Goal: Task Accomplishment & Management: Manage account settings

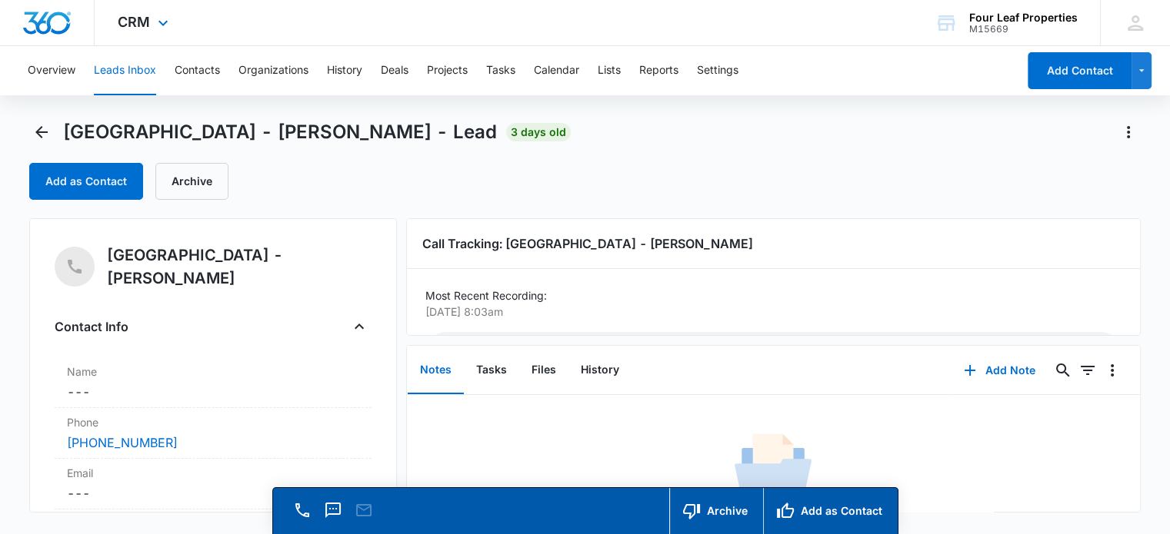
scroll to position [60, 0]
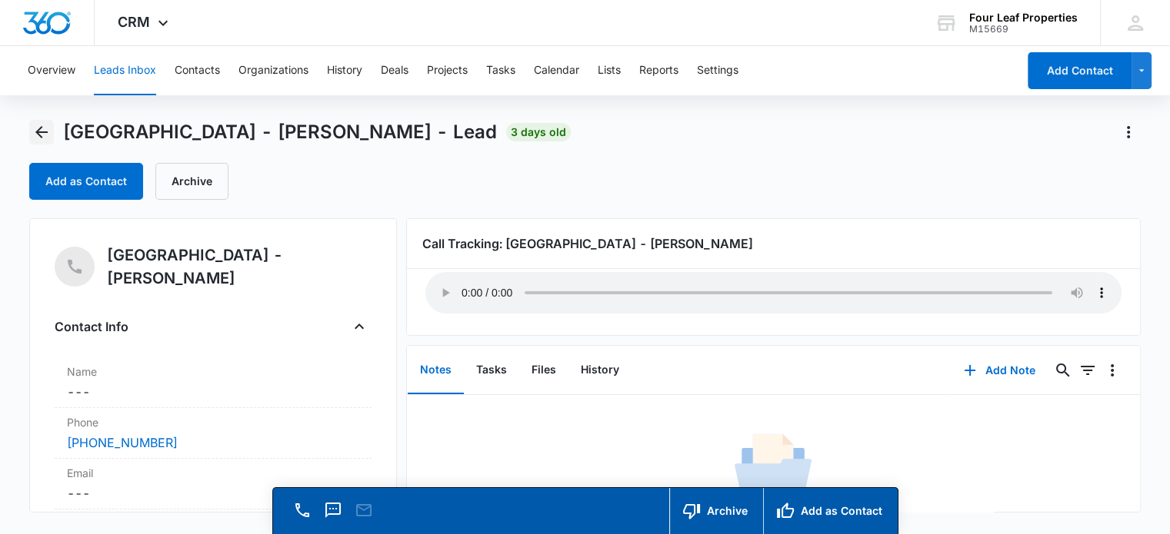
click at [33, 133] on icon "Back" at bounding box center [41, 132] width 18 height 18
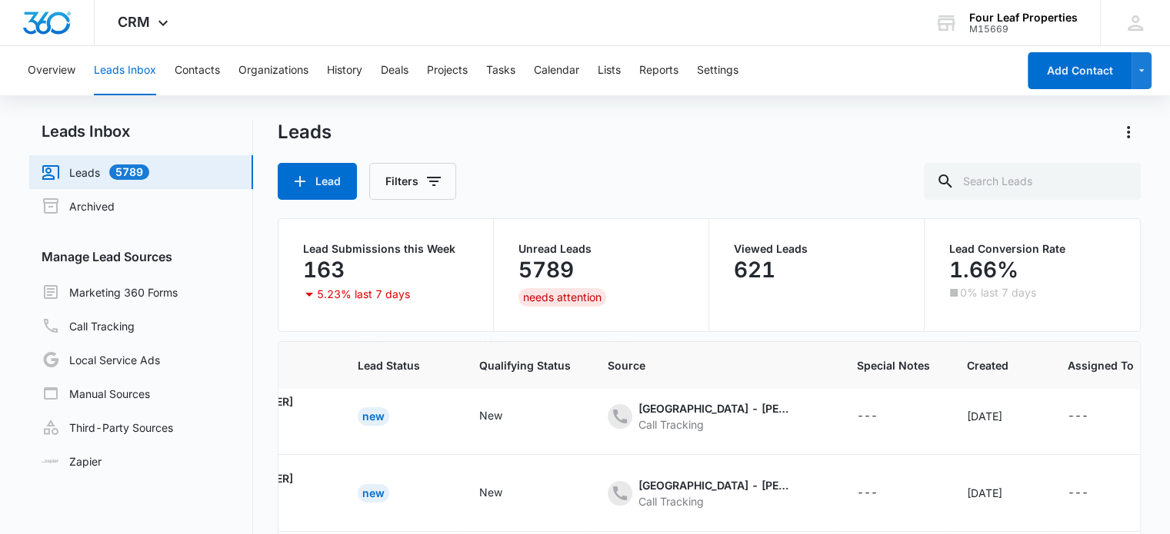
scroll to position [1320, 160]
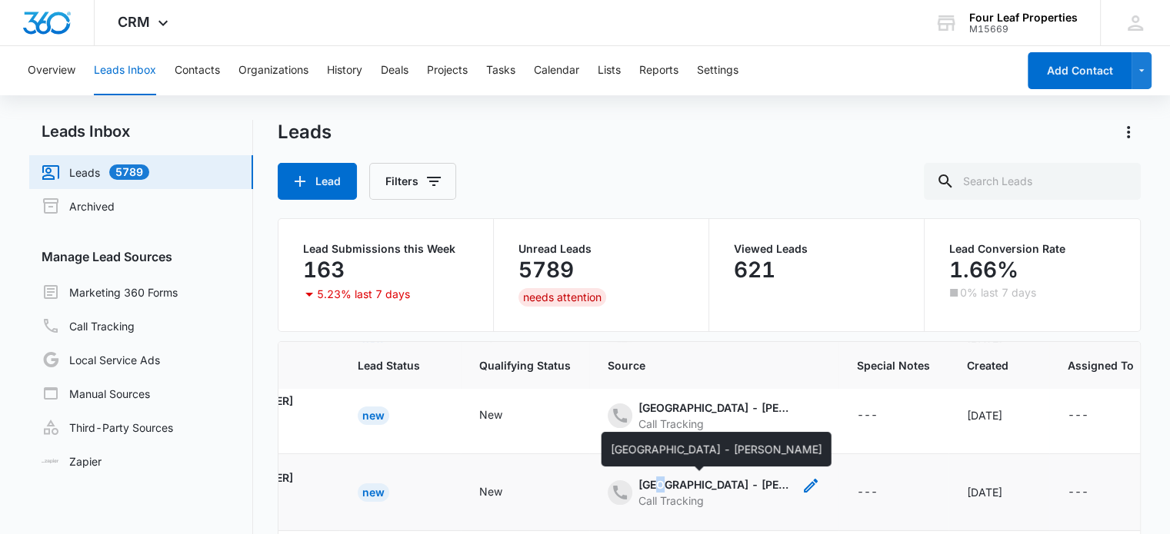
click at [641, 485] on div "[GEOGRAPHIC_DATA] - [PERSON_NAME]" at bounding box center [715, 485] width 154 height 16
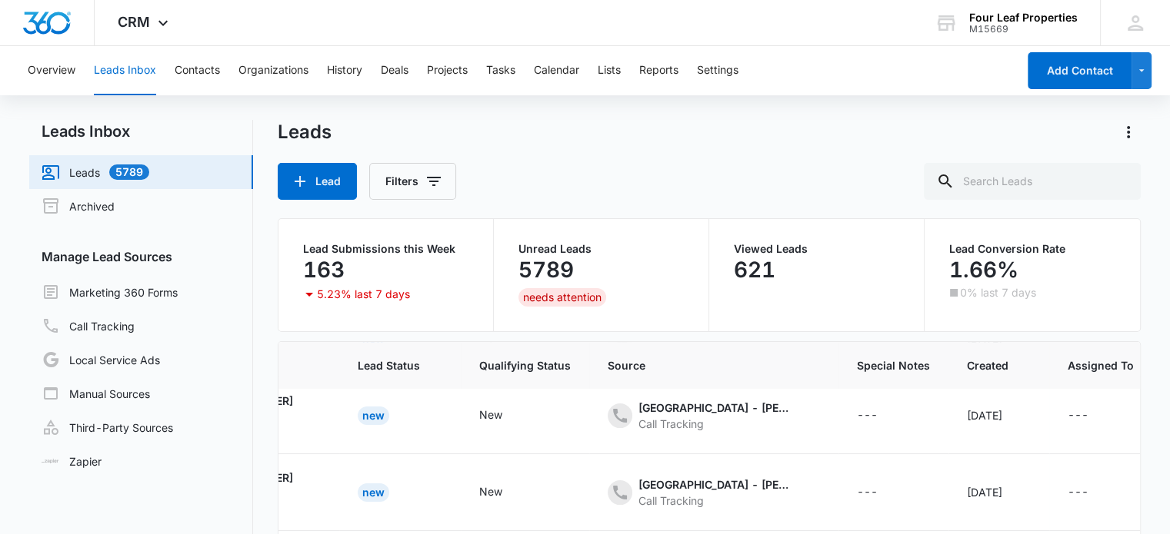
click at [813, 326] on div "Viewed Leads 621" at bounding box center [816, 275] width 215 height 112
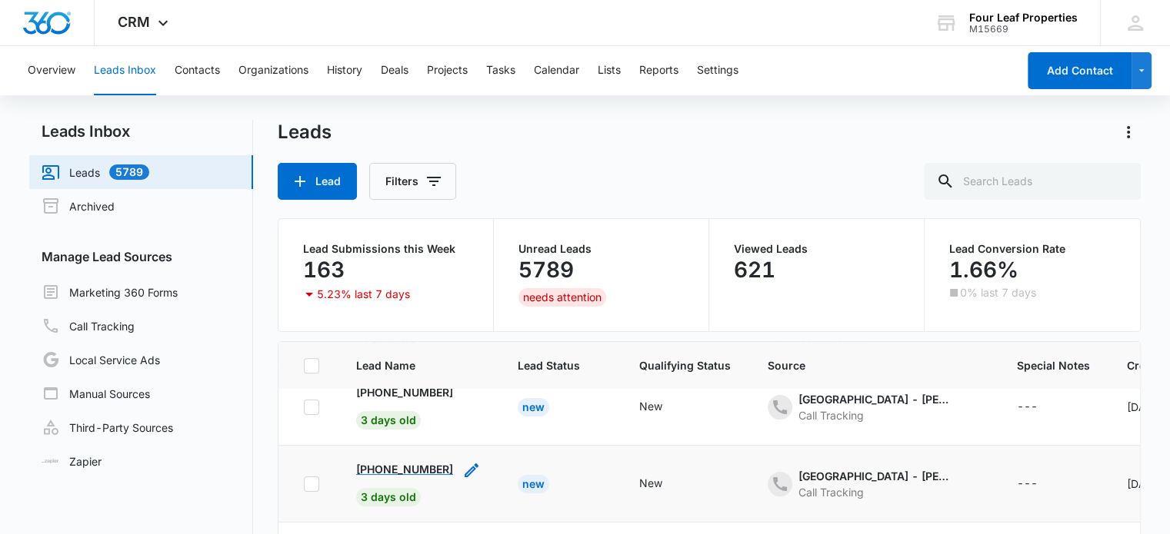
click at [409, 464] on p "[PHONE_NUMBER]" at bounding box center [404, 469] width 97 height 16
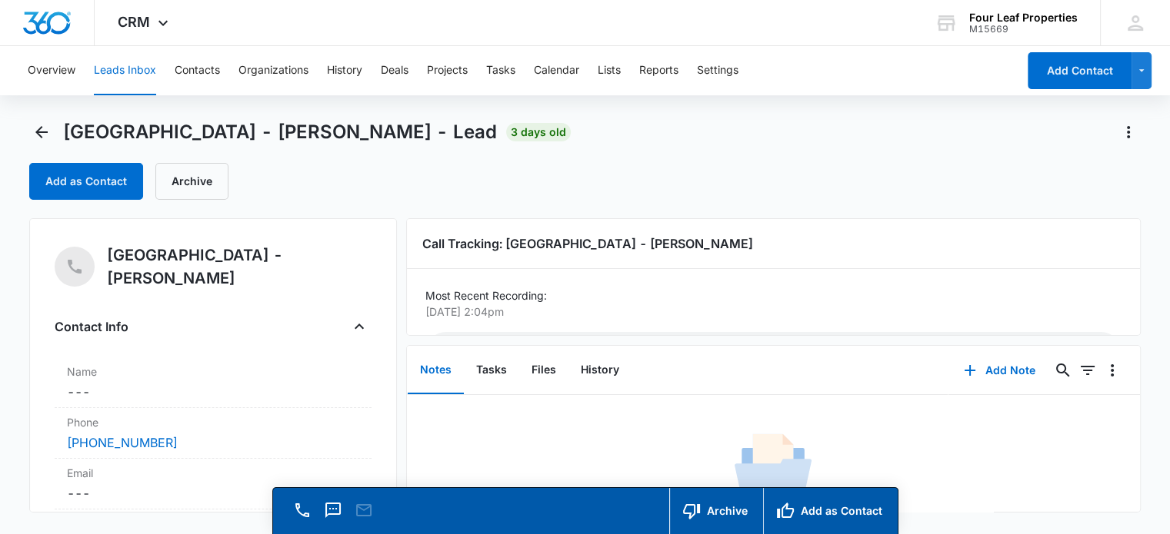
scroll to position [60, 0]
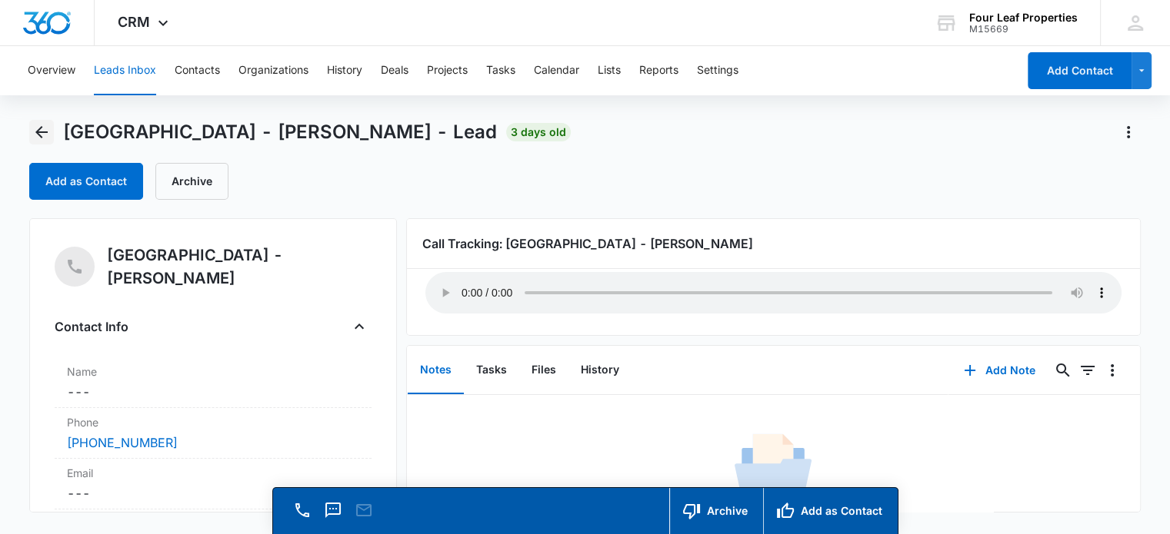
click at [46, 135] on icon "Back" at bounding box center [41, 132] width 18 height 18
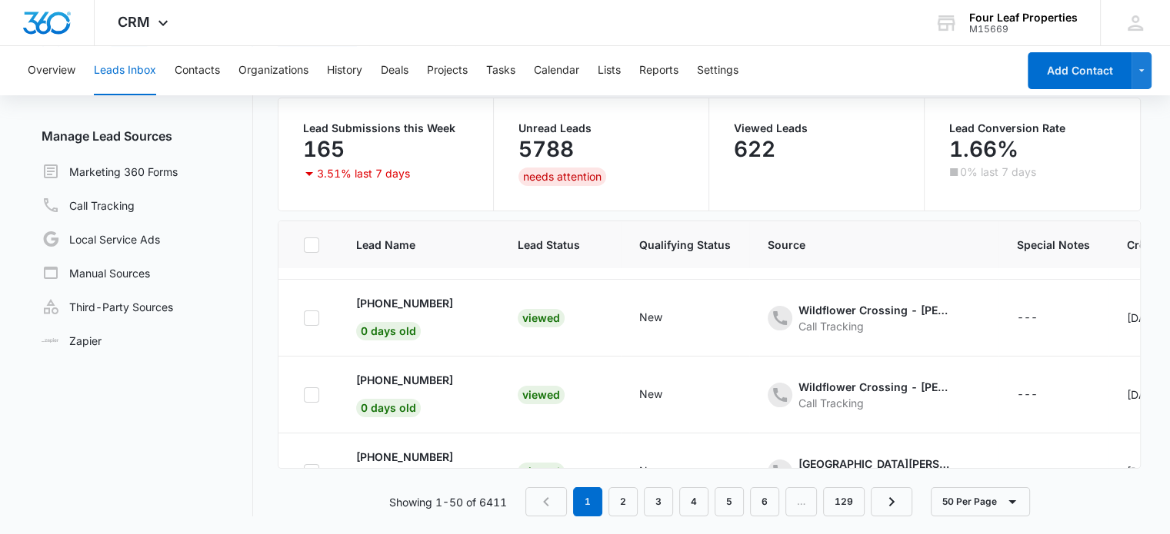
scroll to position [68, 0]
click at [637, 495] on link "2" at bounding box center [622, 502] width 29 height 29
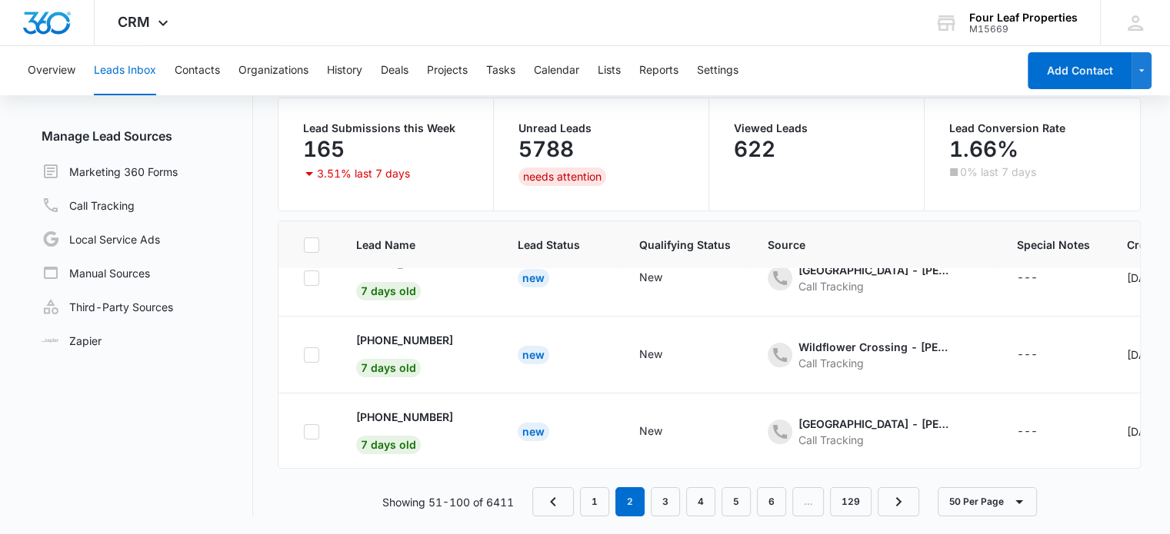
scroll to position [295, 0]
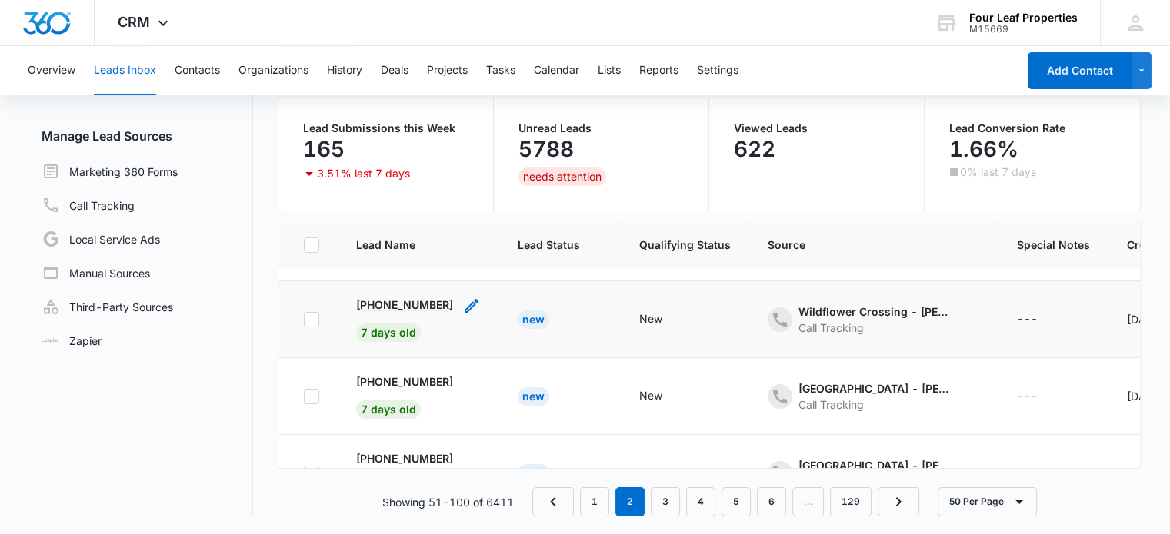
click at [402, 305] on p "[PHONE_NUMBER]" at bounding box center [404, 305] width 97 height 16
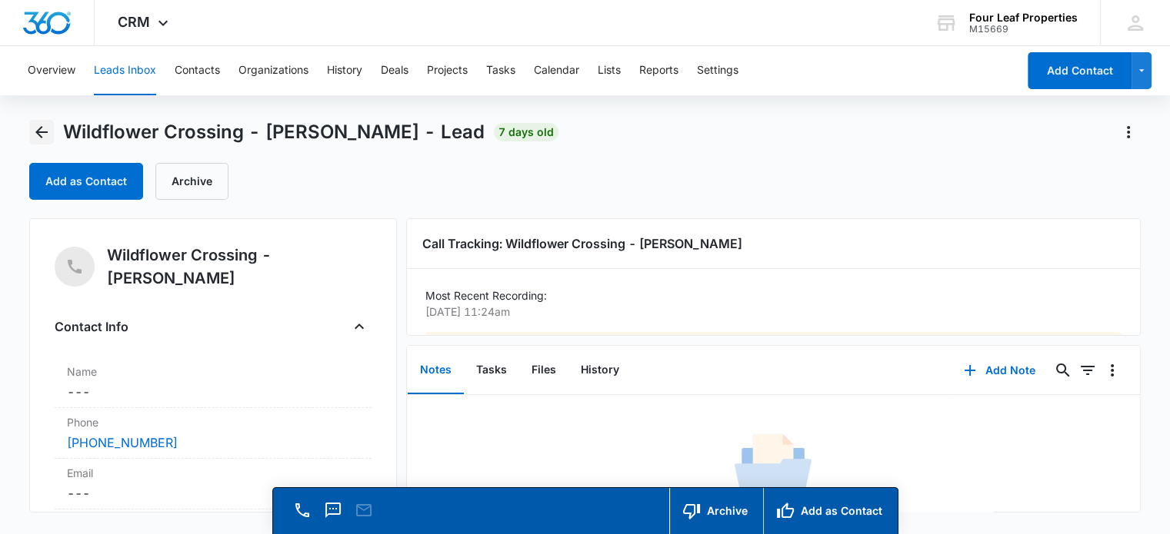
click at [40, 126] on icon "Back" at bounding box center [41, 132] width 18 height 18
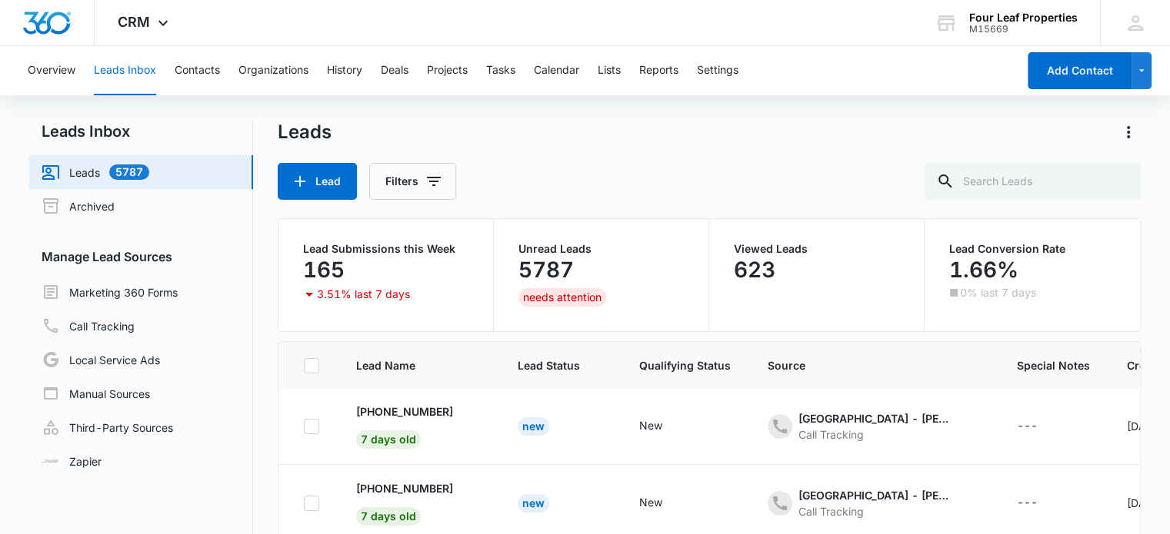
scroll to position [387, 0]
click at [388, 486] on p "[PHONE_NUMBER]" at bounding box center [404, 488] width 97 height 16
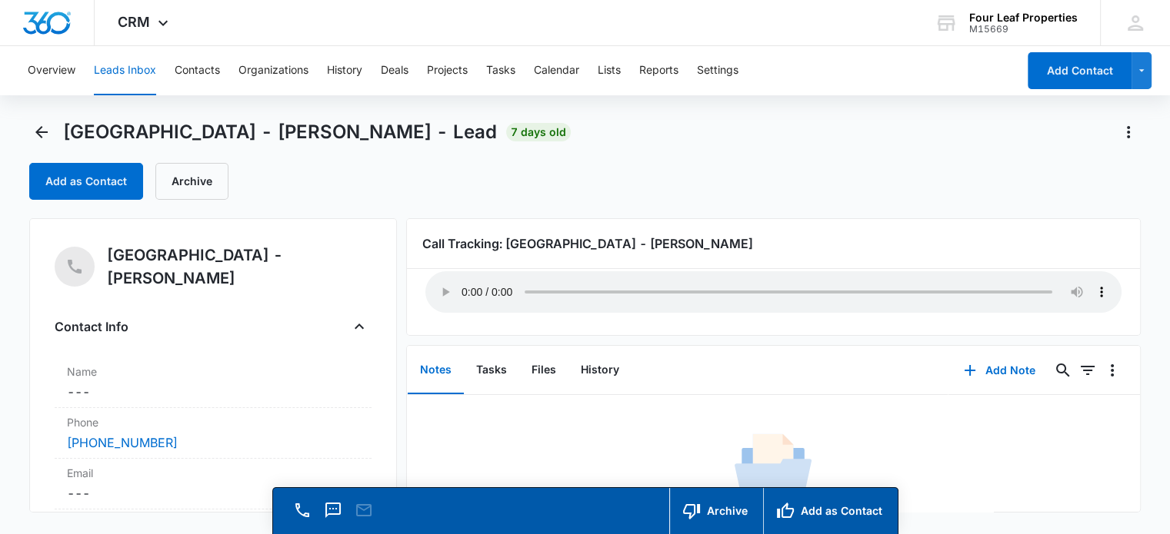
scroll to position [60, 0]
click at [188, 147] on div "[GEOGRAPHIC_DATA] - [PERSON_NAME] - Lead 7 days old Add as Contact Archive [GEO…" at bounding box center [584, 316] width 1111 height 393
click at [47, 131] on icon "Back" at bounding box center [41, 132] width 12 height 12
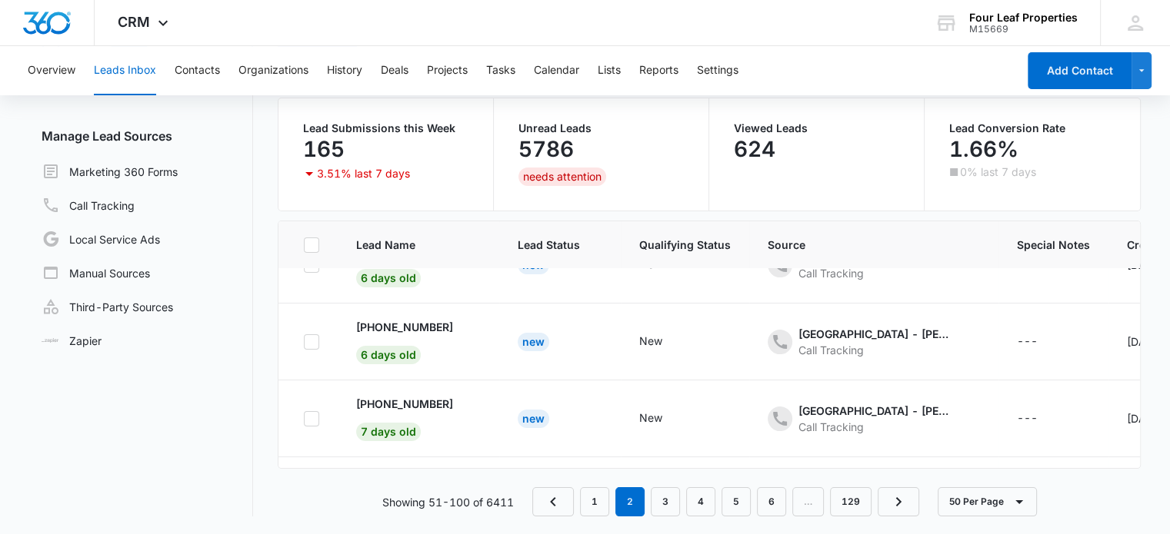
scroll to position [120, 0]
click at [666, 501] on link "3" at bounding box center [665, 502] width 29 height 29
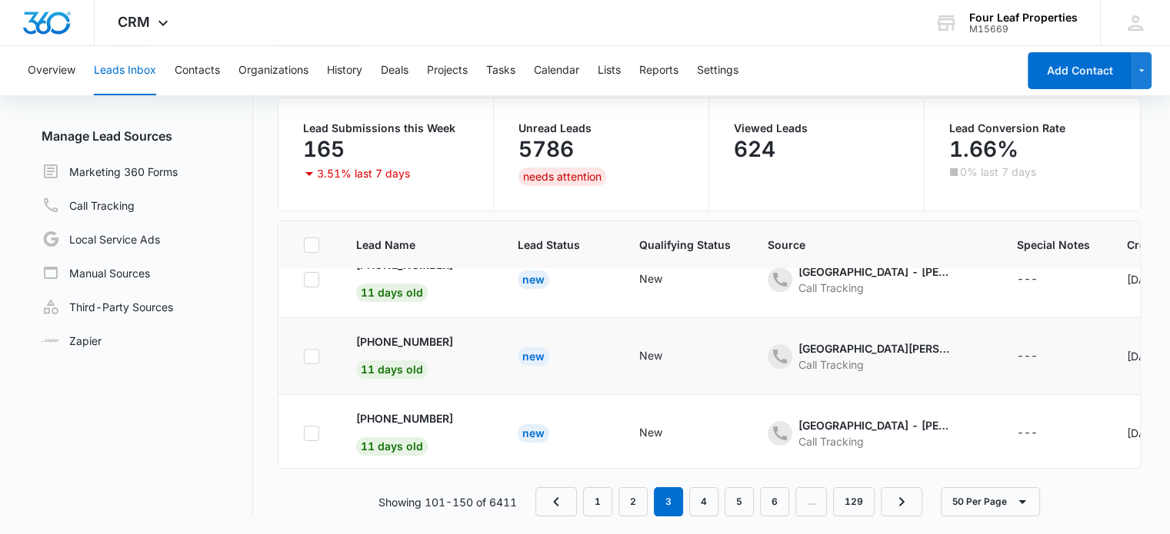
scroll to position [106, 0]
click at [391, 334] on p "[PHONE_NUMBER]" at bounding box center [404, 340] width 97 height 16
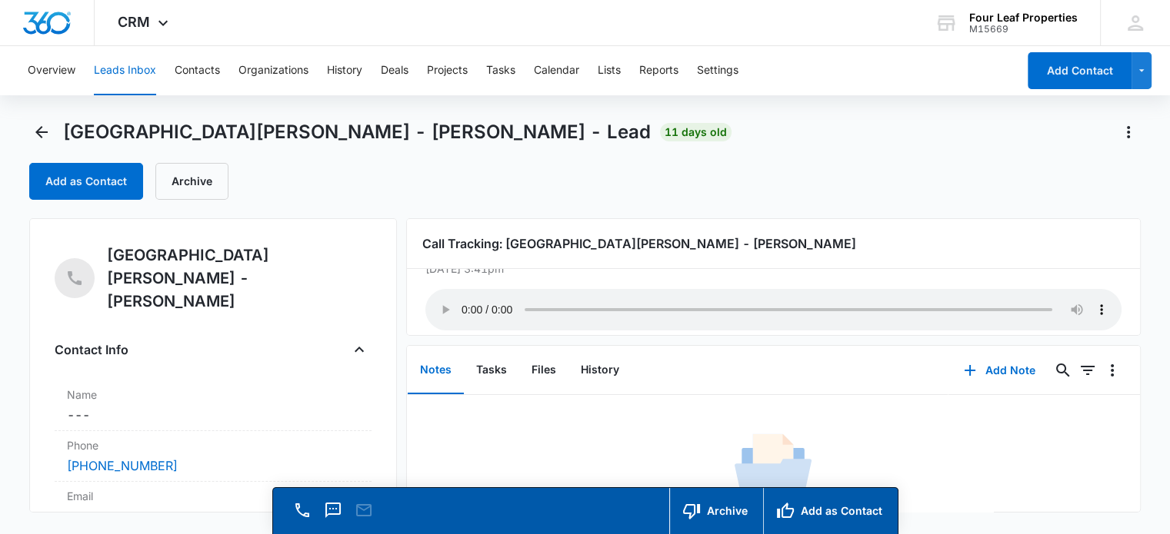
scroll to position [43, 0]
click at [35, 135] on icon "Back" at bounding box center [41, 132] width 18 height 18
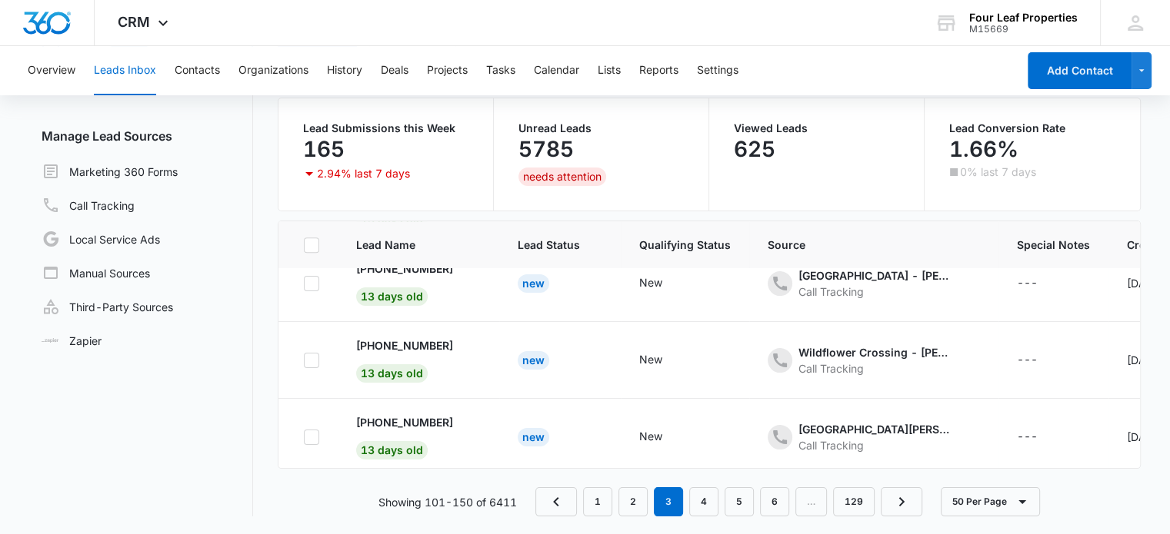
scroll to position [1728, 0]
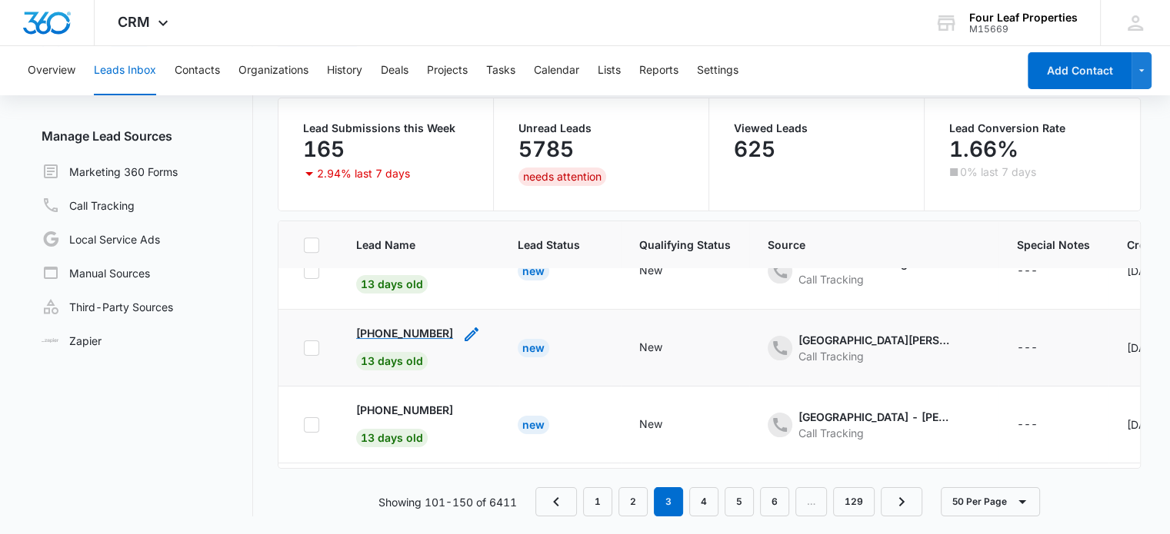
click at [424, 328] on p "[PHONE_NUMBER]" at bounding box center [404, 333] width 97 height 16
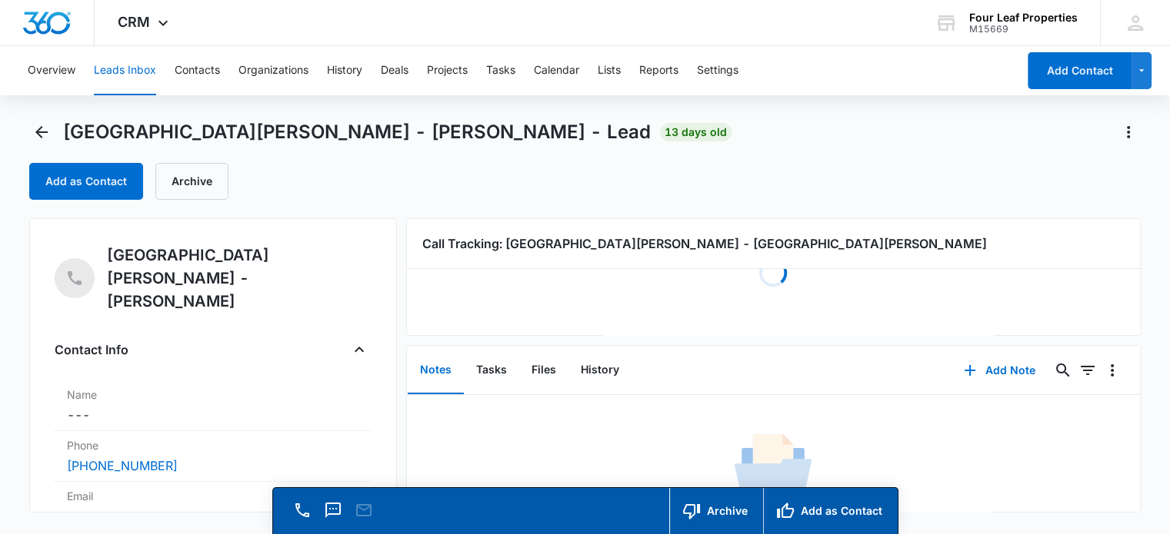
scroll to position [60, 0]
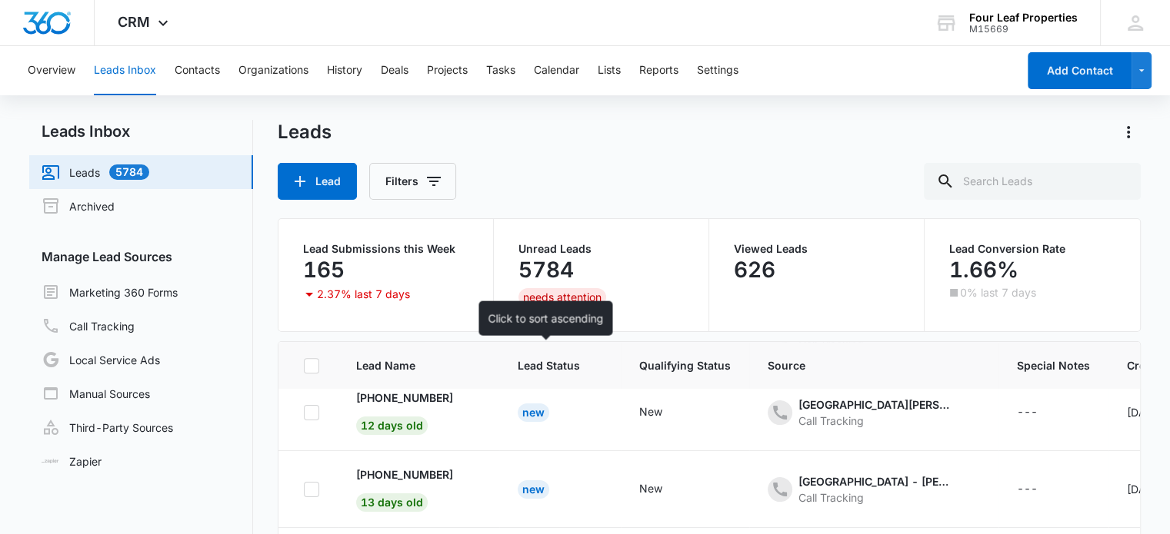
scroll to position [1248, 0]
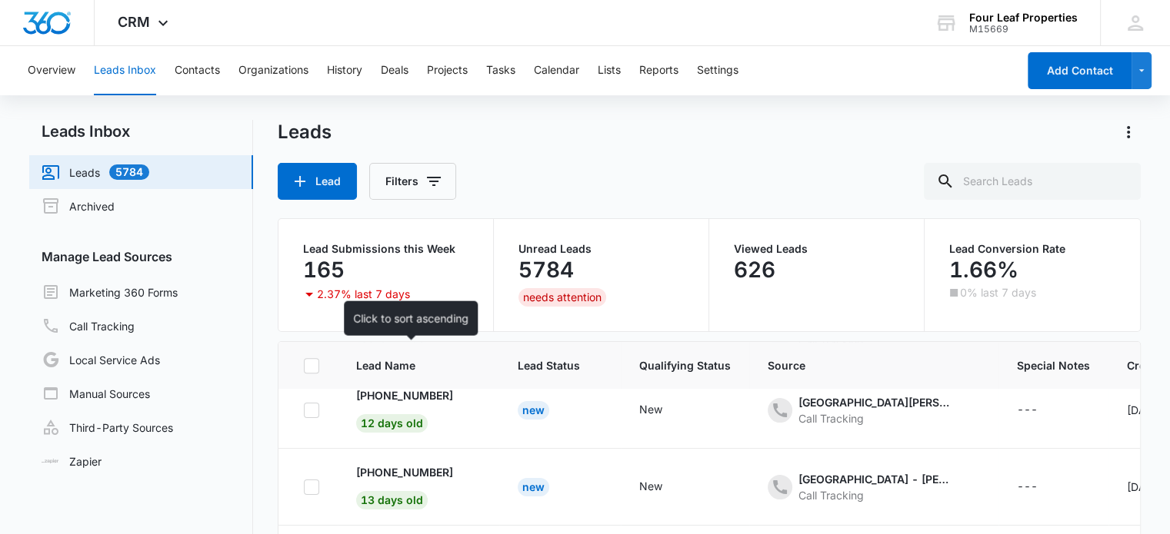
click at [404, 388] on th "Lead Name" at bounding box center [418, 366] width 161 height 48
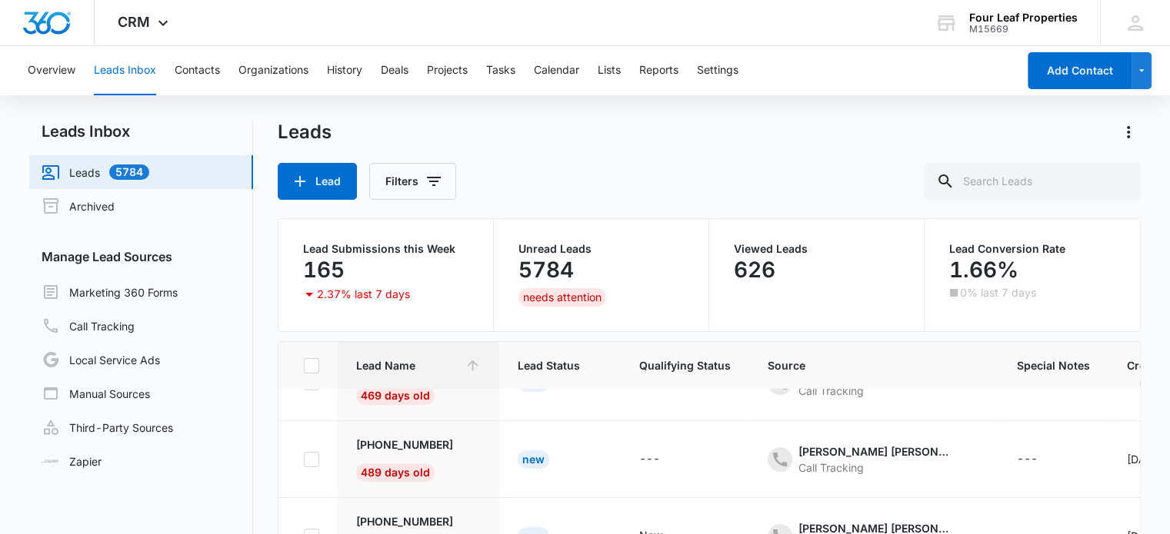
scroll to position [0, 0]
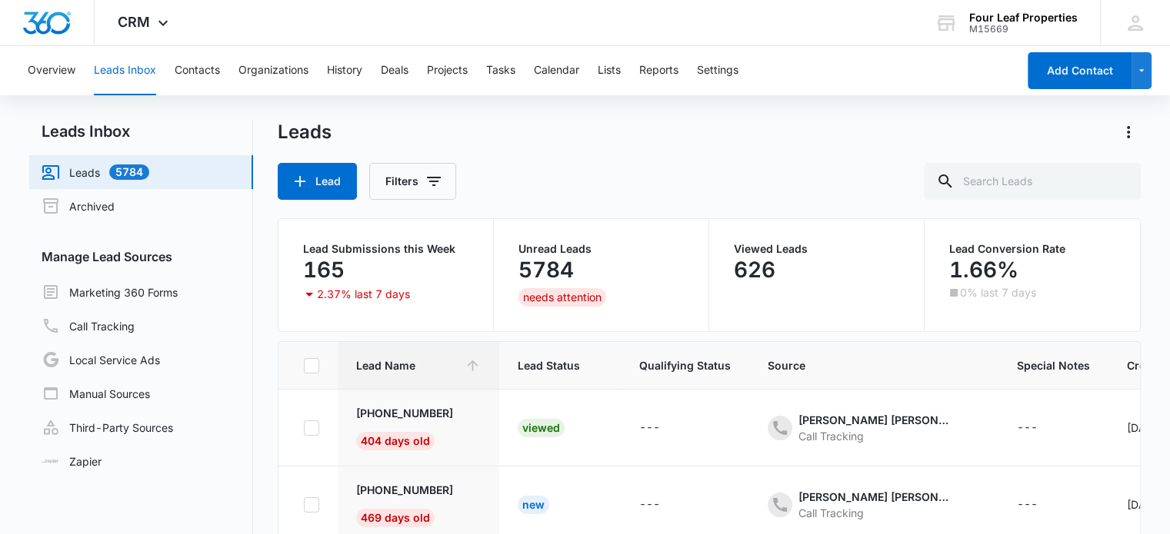
click at [126, 70] on button "Leads Inbox" at bounding box center [125, 70] width 62 height 49
click at [89, 171] on link "Leads 5784" at bounding box center [96, 172] width 108 height 18
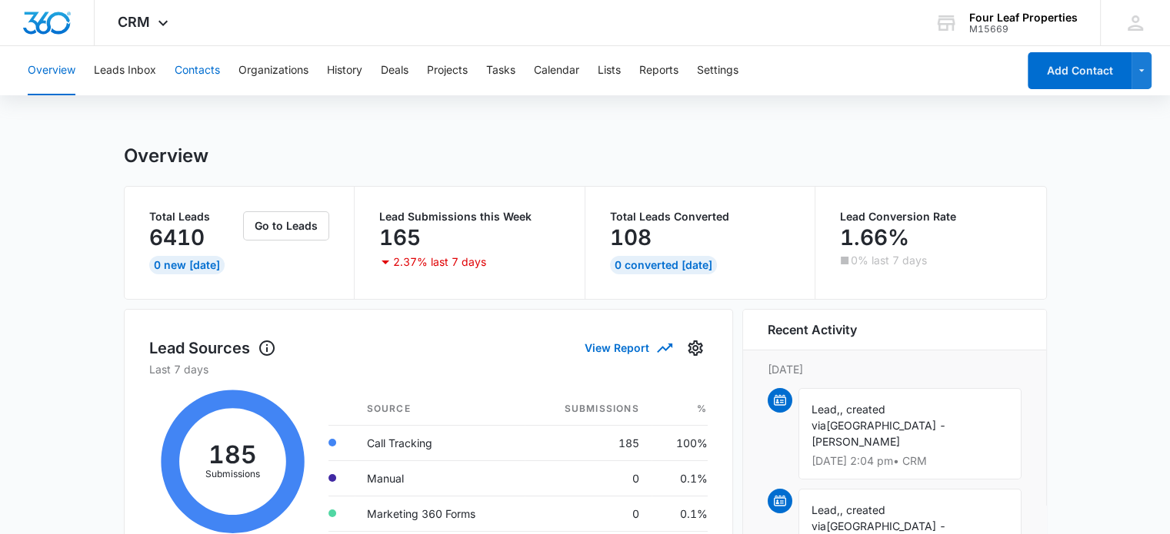
click at [208, 73] on button "Contacts" at bounding box center [197, 70] width 45 height 49
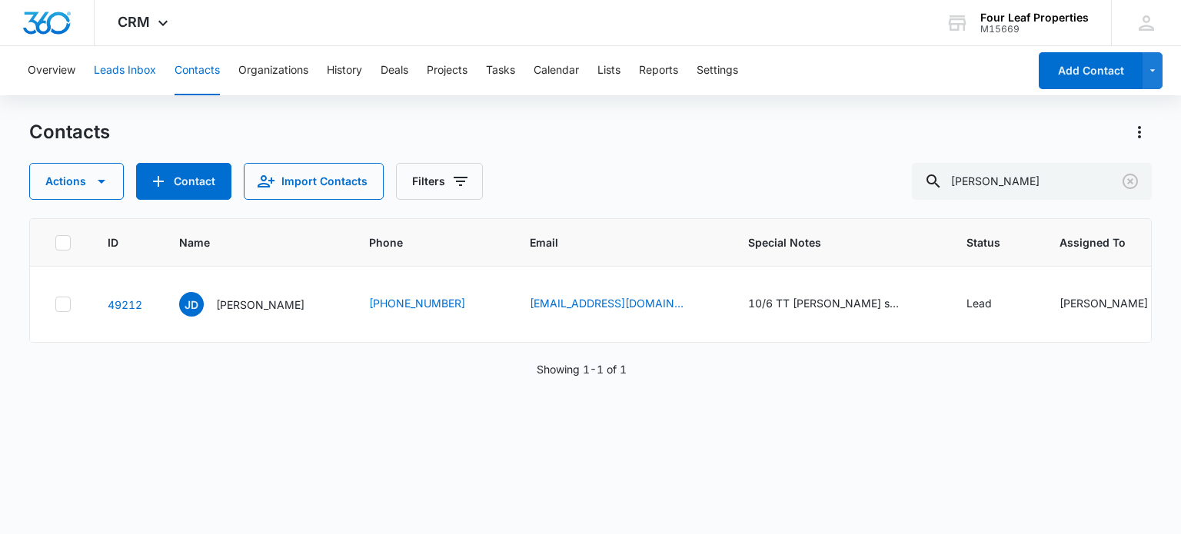
click at [131, 69] on button "Leads Inbox" at bounding box center [125, 70] width 62 height 49
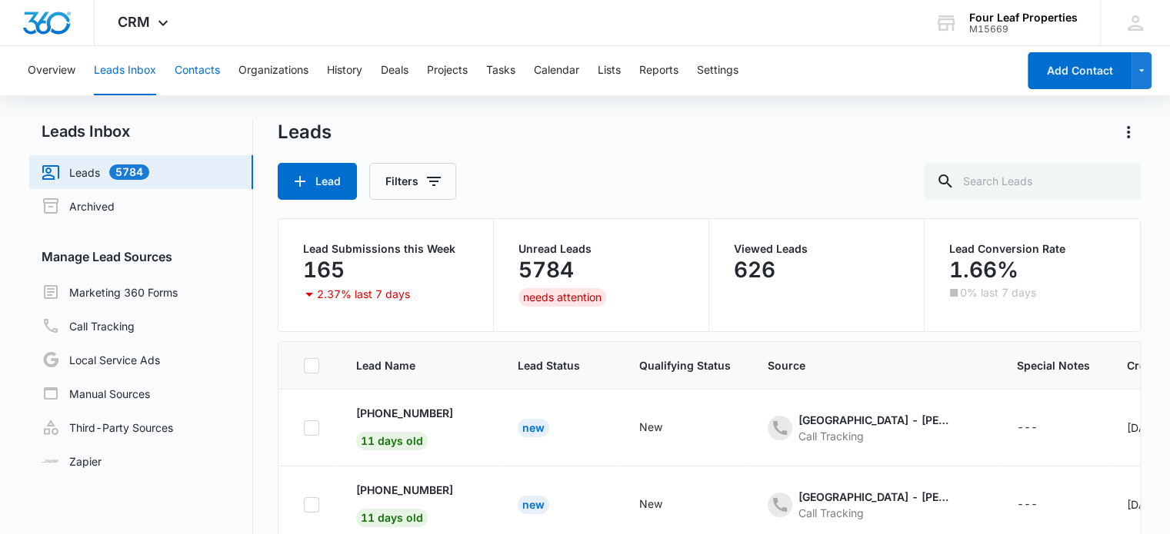
click at [206, 78] on button "Contacts" at bounding box center [197, 70] width 45 height 49
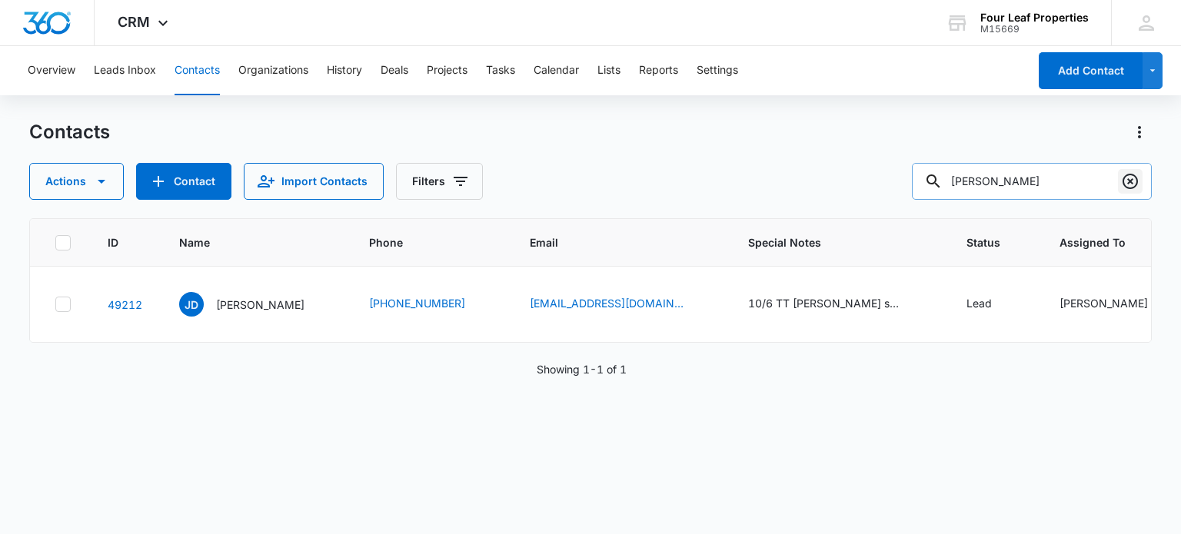
click at [1135, 179] on icon "Clear" at bounding box center [1130, 181] width 18 height 18
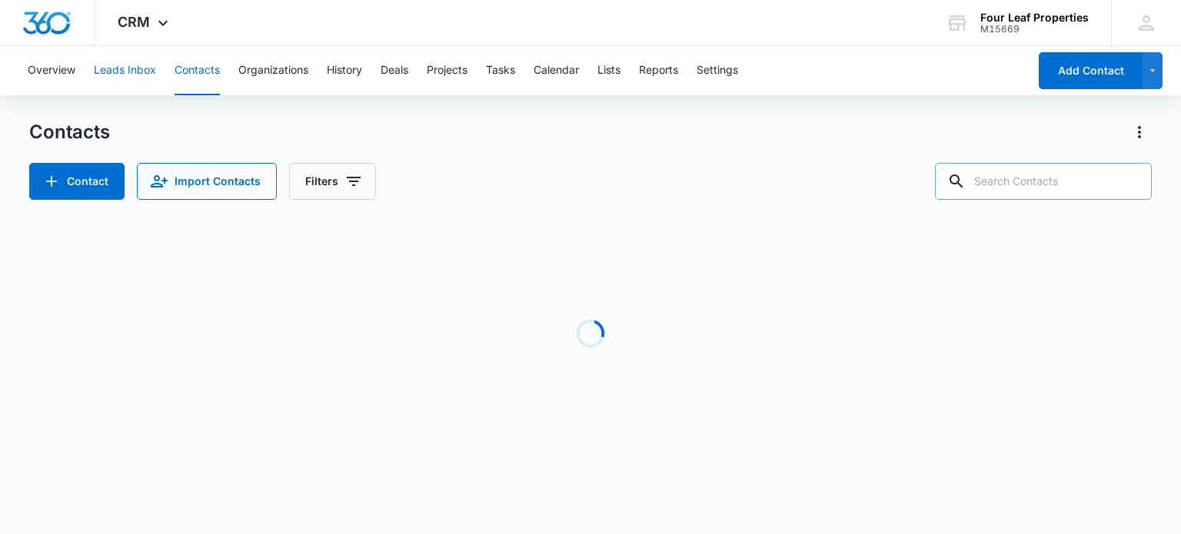
click at [137, 72] on button "Leads Inbox" at bounding box center [125, 70] width 62 height 49
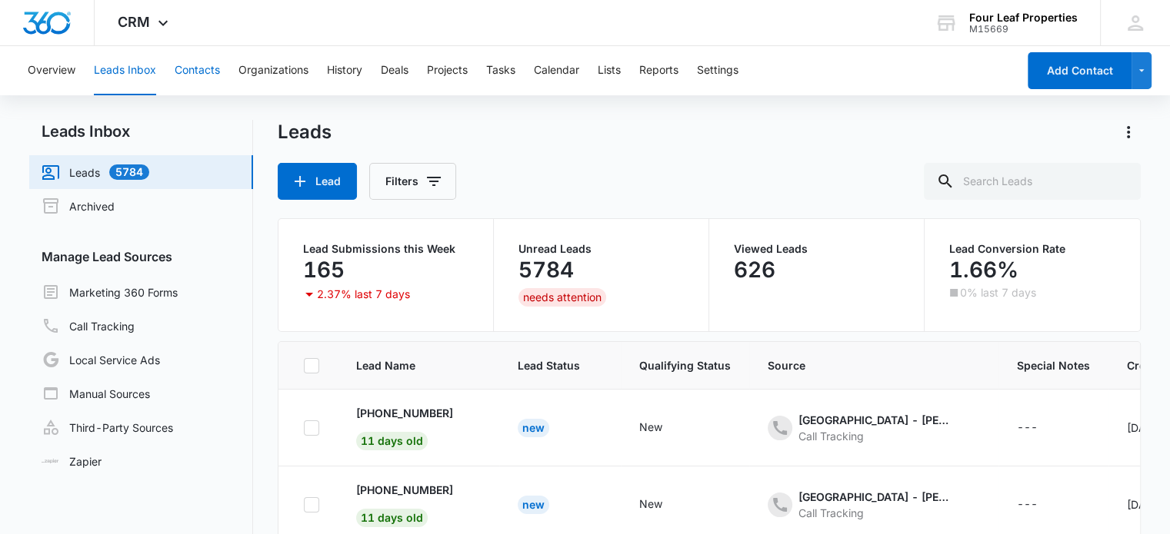
click at [205, 68] on button "Contacts" at bounding box center [197, 70] width 45 height 49
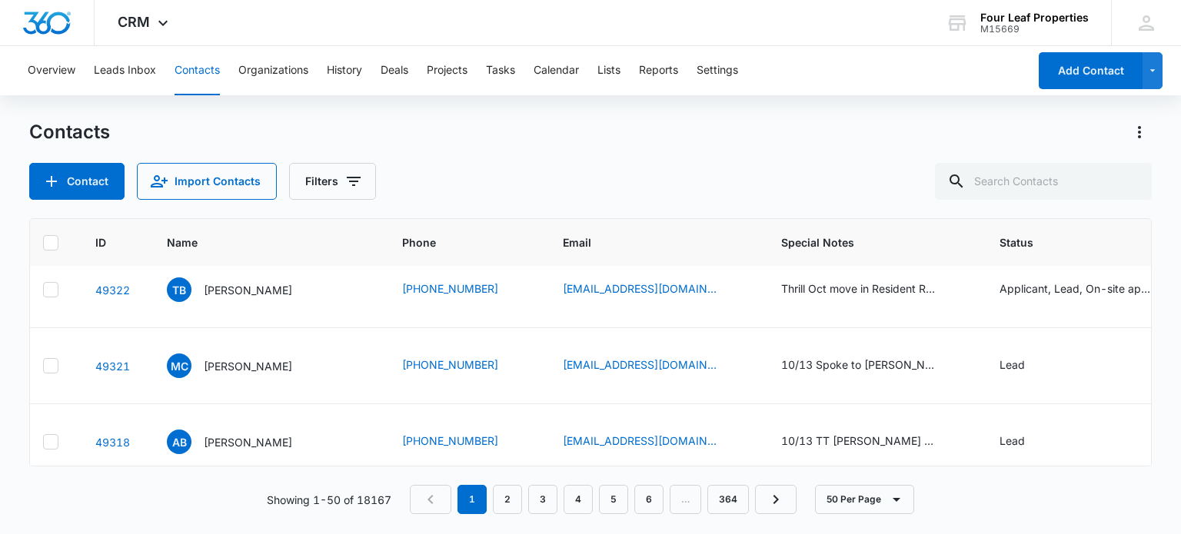
scroll to position [12, 12]
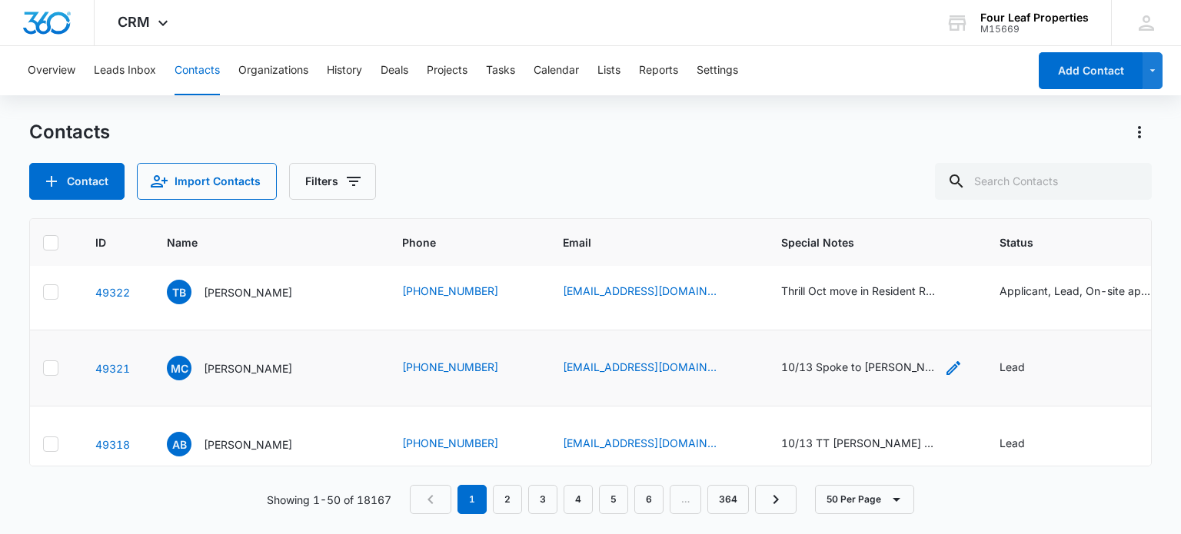
click at [793, 368] on div "10/13 Spoke to [PERSON_NAME] she was at work will call her back" at bounding box center [858, 367] width 154 height 16
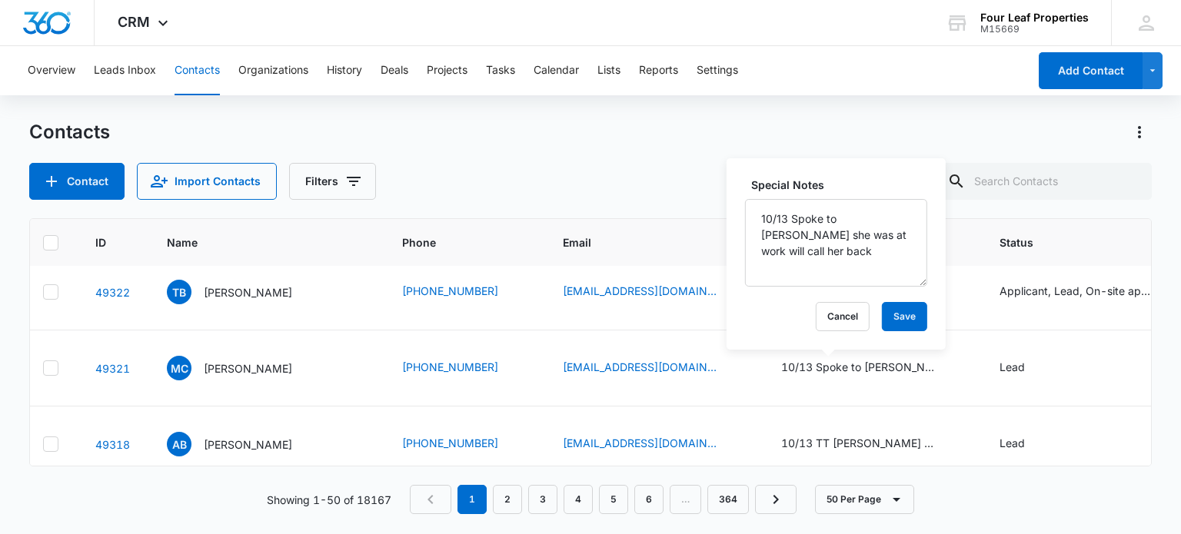
click at [678, 196] on div "Contact Import Contacts Filters" at bounding box center [590, 181] width 1122 height 37
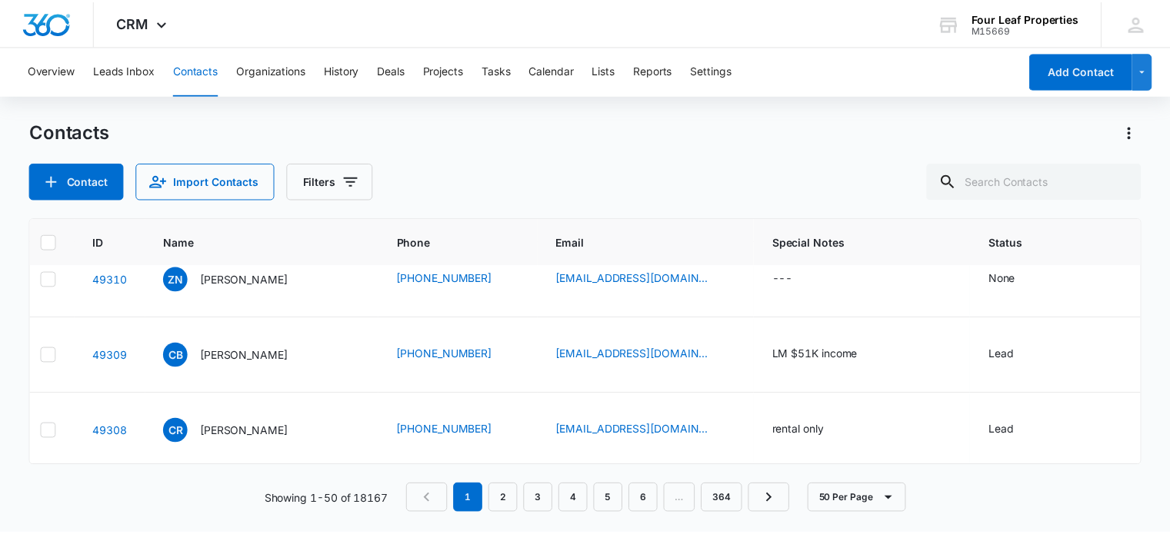
scroll to position [707, 15]
